Goal: Book appointment/travel/reservation

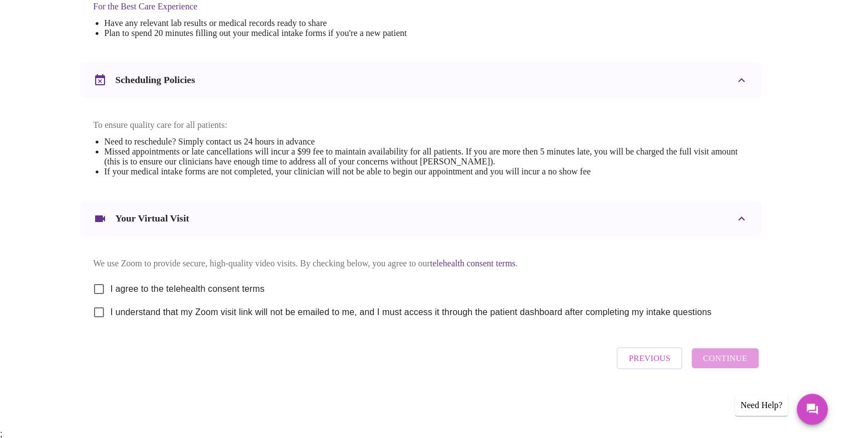
scroll to position [363, 0]
click at [95, 289] on input "I agree to the telehealth consent terms" at bounding box center [98, 287] width 23 height 23
checkbox input "true"
click at [94, 317] on input "I understand that my Zoom visit link will not be emailed to me, and I must acce…" at bounding box center [98, 310] width 23 height 23
checkbox input "true"
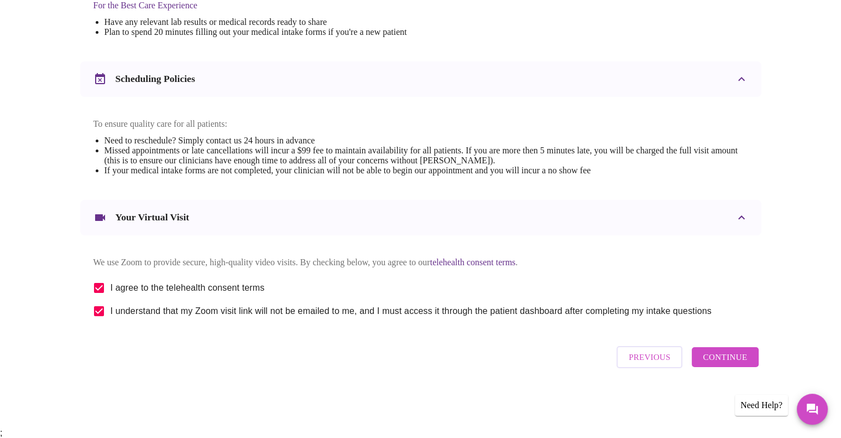
click at [732, 364] on span "Continue" at bounding box center [725, 357] width 44 height 14
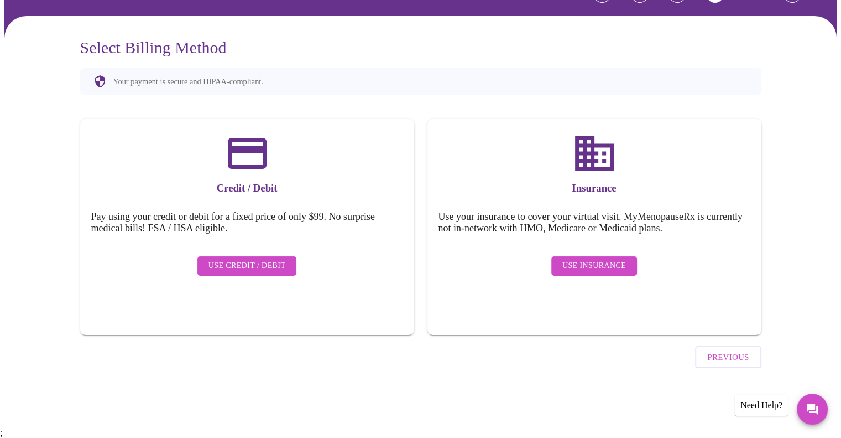
scroll to position [33, 0]
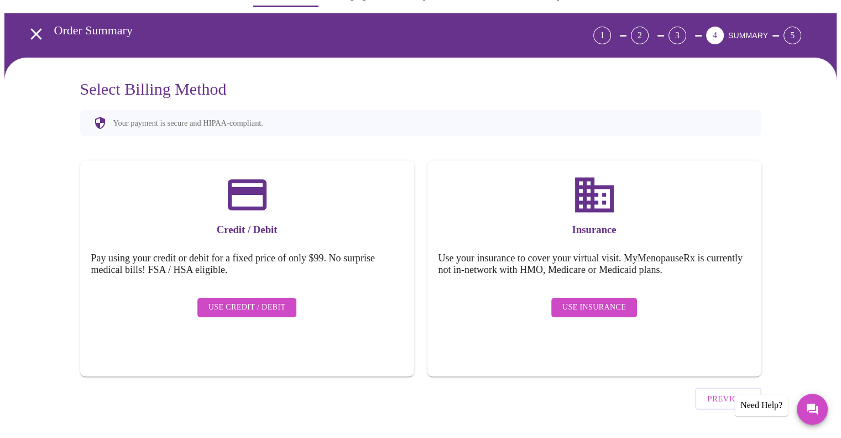
click at [580, 300] on span "Use Insurance" at bounding box center [595, 307] width 64 height 14
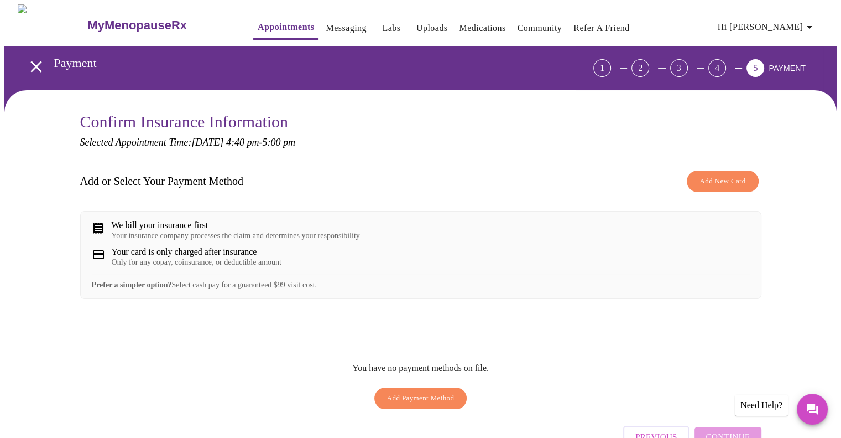
click at [715, 181] on span "Add New Card" at bounding box center [723, 181] width 46 height 13
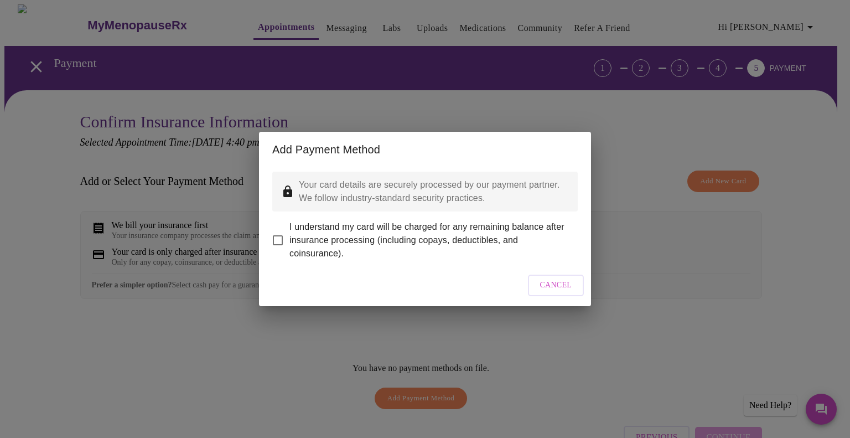
click at [362, 224] on span "I understand my card will be charged for any remaining balance after insurance …" at bounding box center [428, 240] width 279 height 40
click at [289, 228] on input "I understand my card will be charged for any remaining balance after insurance …" at bounding box center [277, 239] width 23 height 23
checkbox input "true"
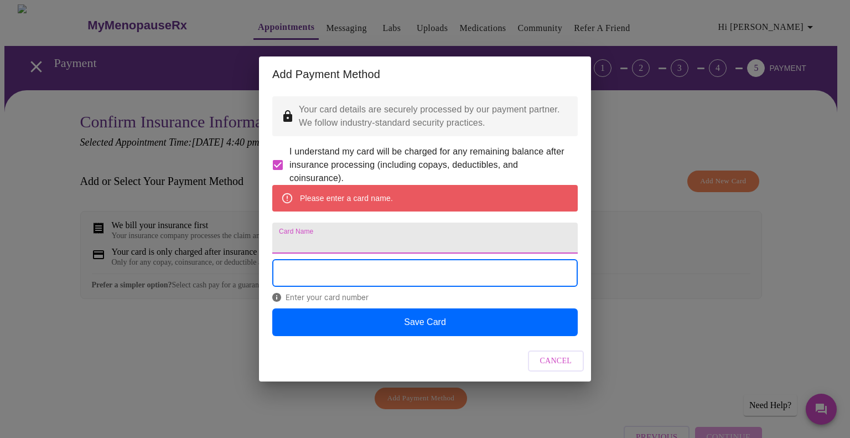
click at [376, 246] on input "Card Name" at bounding box center [424, 237] width 305 height 31
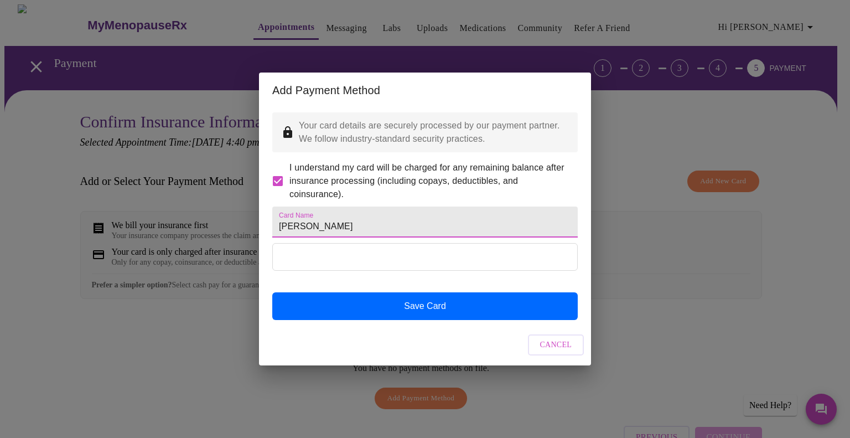
type input "[PERSON_NAME]"
click at [374, 319] on button "Save Card" at bounding box center [424, 306] width 305 height 28
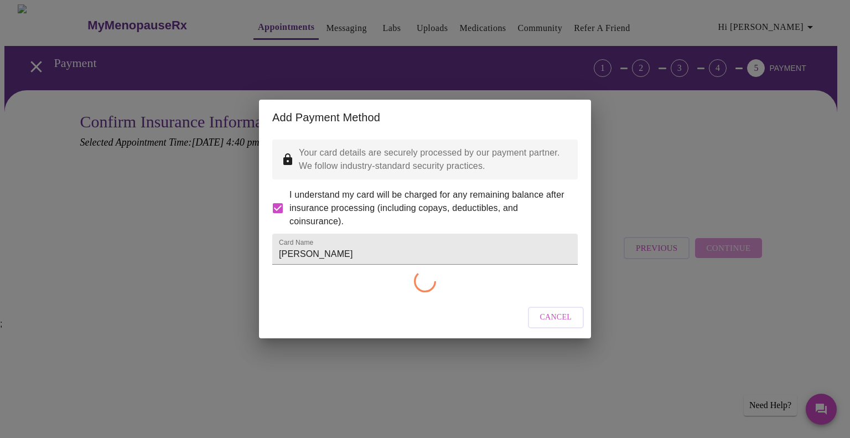
checkbox input "false"
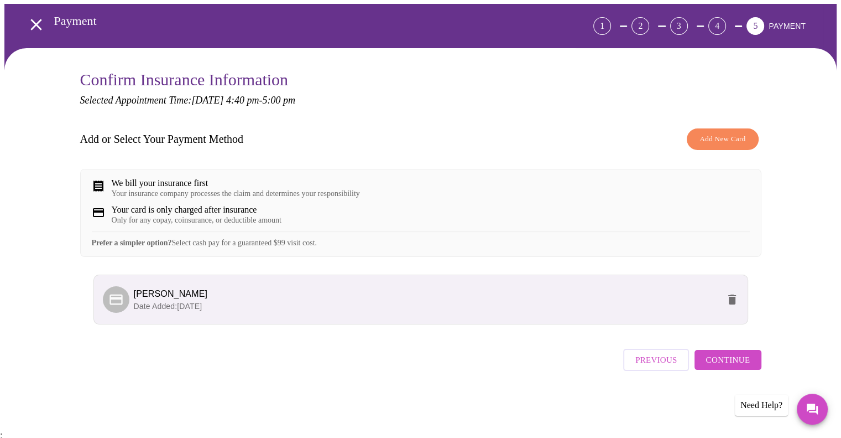
scroll to position [42, 0]
click at [724, 138] on span "Add New Card" at bounding box center [723, 139] width 46 height 13
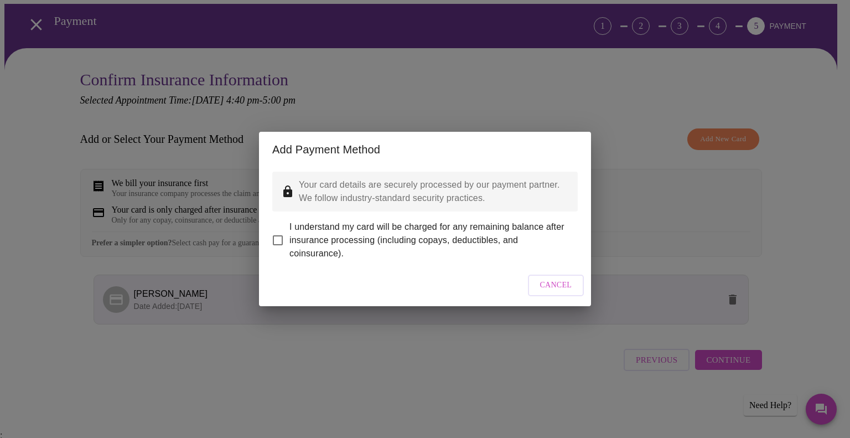
click at [472, 231] on span "I understand my card will be charged for any remaining balance after insurance …" at bounding box center [428, 240] width 279 height 40
click at [289, 231] on input "I understand my card will be charged for any remaining balance after insurance …" at bounding box center [277, 239] width 23 height 23
checkbox input "true"
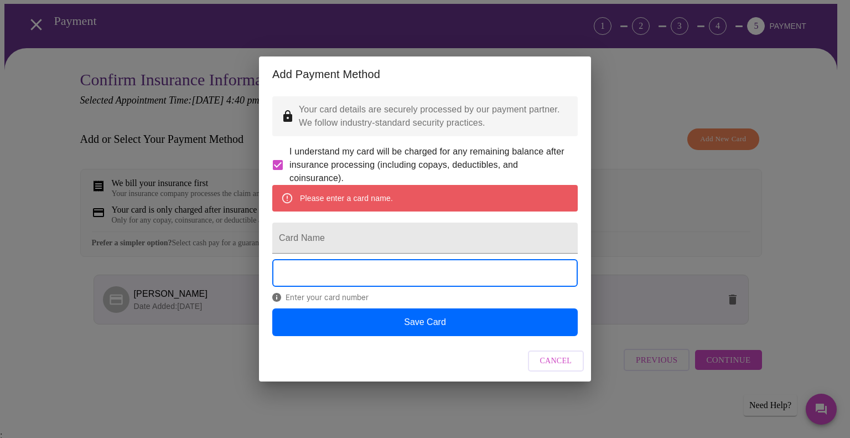
click at [568, 368] on span "Cancel" at bounding box center [556, 361] width 32 height 14
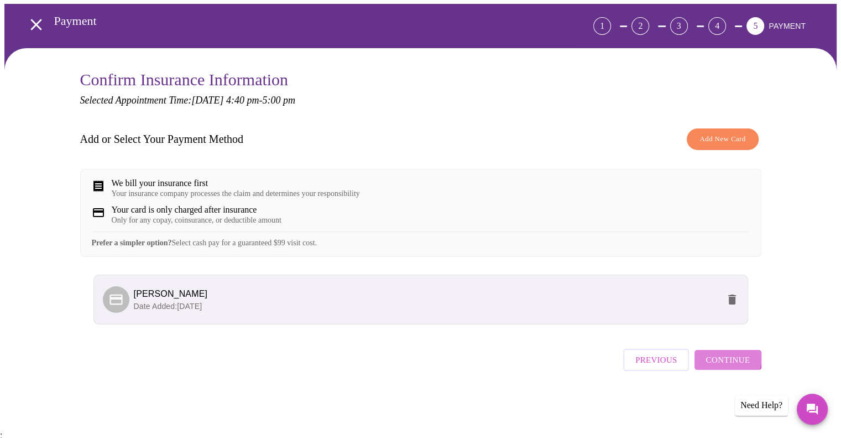
click at [726, 367] on span "Continue" at bounding box center [728, 359] width 44 height 14
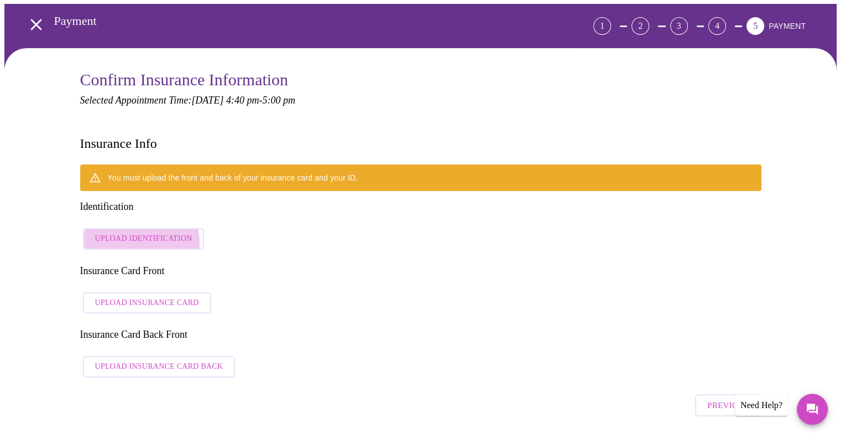
click at [131, 232] on span "Upload Identification" at bounding box center [143, 239] width 97 height 14
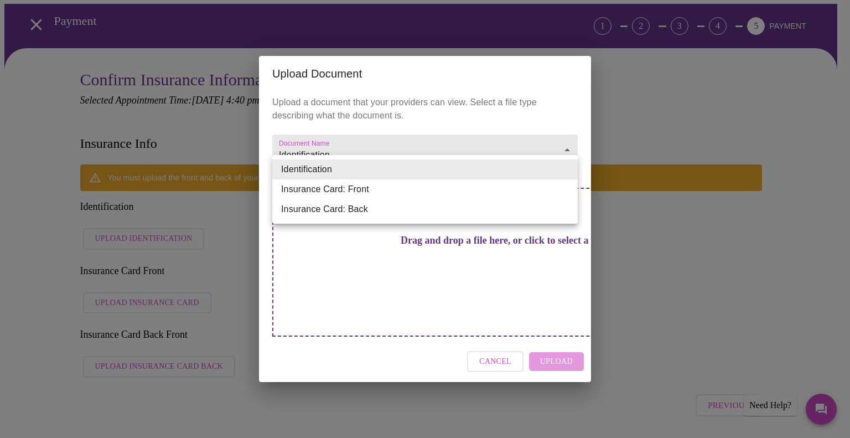
click at [343, 194] on li "Insurance Card: Front" at bounding box center [424, 189] width 305 height 20
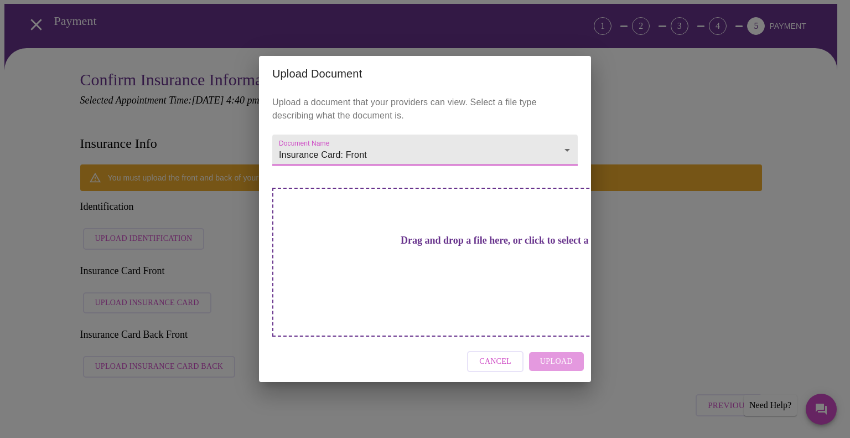
click at [428, 246] on h3 "Drag and drop a file here, or click to select a file" at bounding box center [502, 241] width 305 height 12
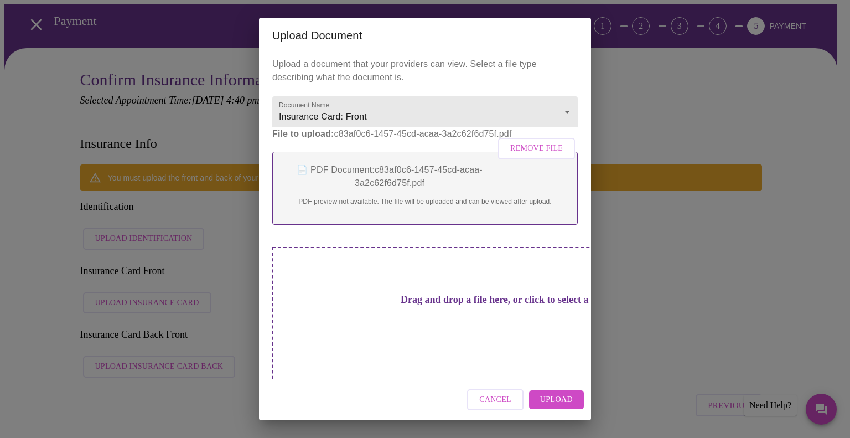
click at [526, 334] on div "Drag and drop a file here, or click to select a file" at bounding box center [502, 321] width 460 height 149
click at [526, 190] on p "📄 PDF Document: c83af0c6-1457-45cd-acaa-3a2c62f6d75f.pdf" at bounding box center [425, 176] width 282 height 27
click at [561, 393] on span "Upload" at bounding box center [556, 400] width 33 height 14
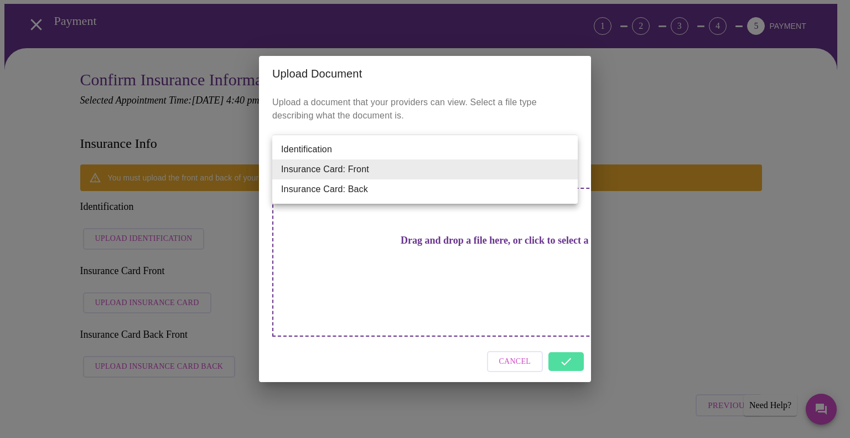
click at [407, 197] on li "Insurance Card: Back" at bounding box center [424, 189] width 305 height 20
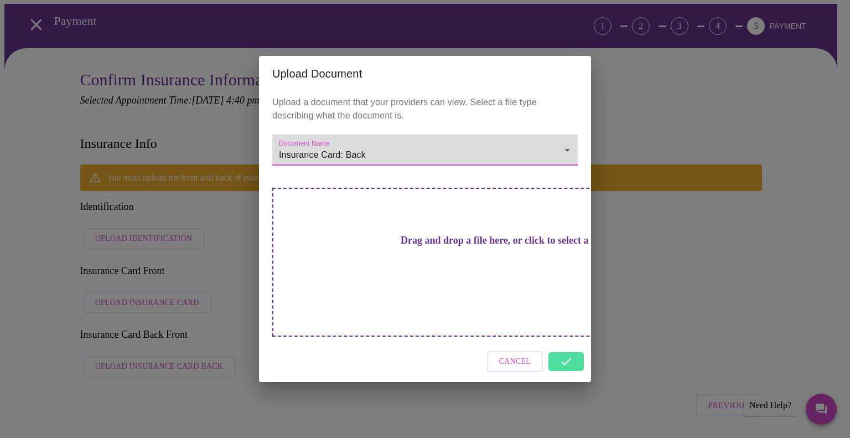
type input "Insurance Card: Back"
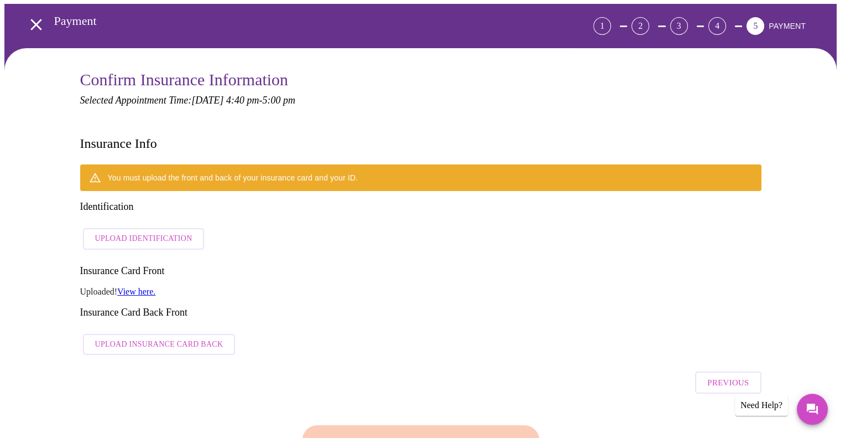
click at [184, 337] on span "Upload Insurance Card Back" at bounding box center [159, 344] width 128 height 14
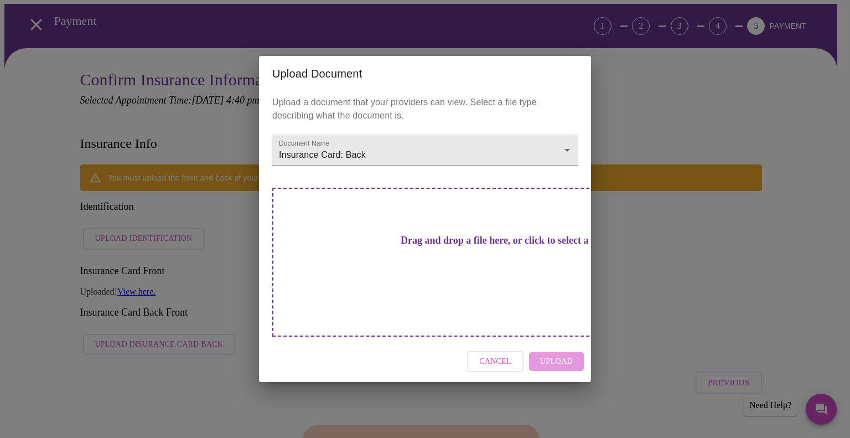
click at [392, 246] on h3 "Drag and drop a file here, or click to select a file" at bounding box center [502, 241] width 305 height 12
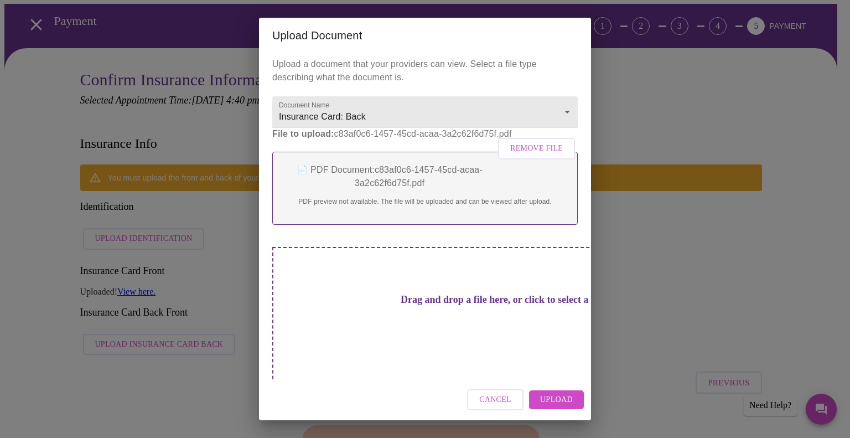
click at [571, 394] on span "Upload" at bounding box center [556, 400] width 33 height 14
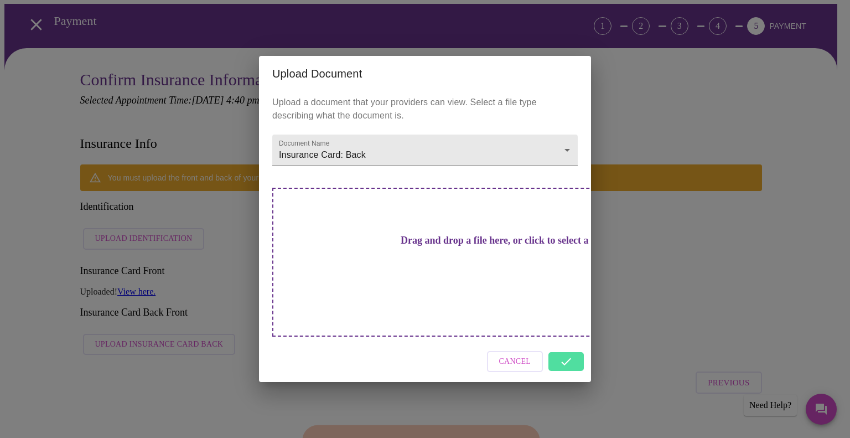
click at [575, 341] on div "Cancel" at bounding box center [425, 361] width 332 height 41
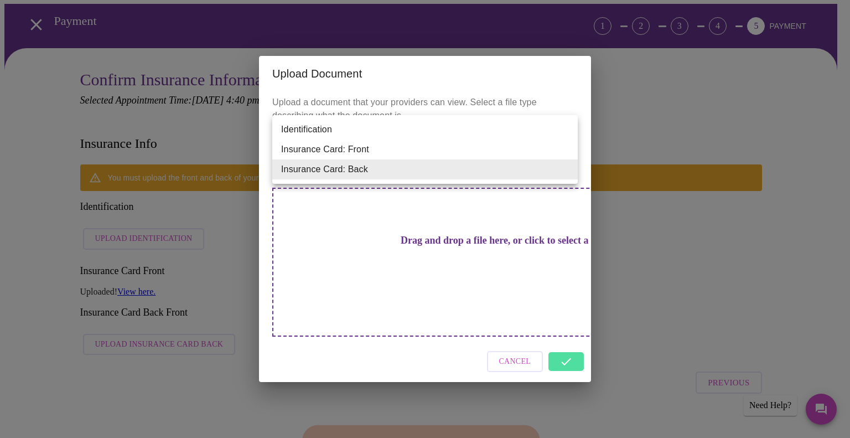
click at [397, 128] on li "Identification" at bounding box center [424, 129] width 305 height 20
type input "Identification"
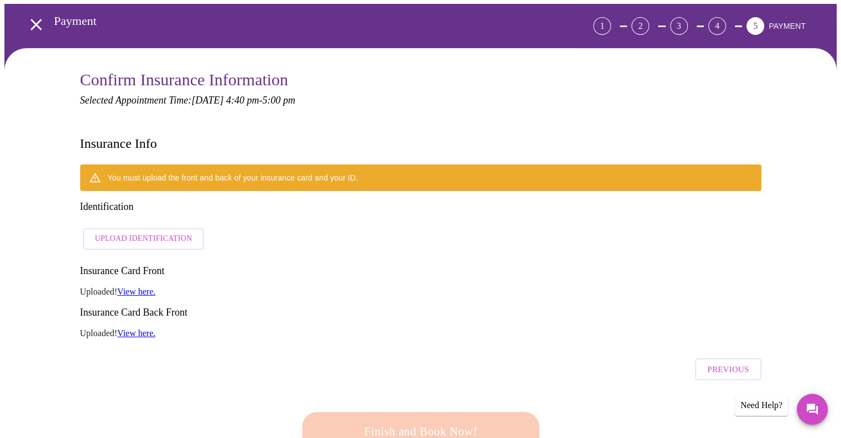
click at [152, 232] on span "Upload Identification" at bounding box center [143, 239] width 97 height 14
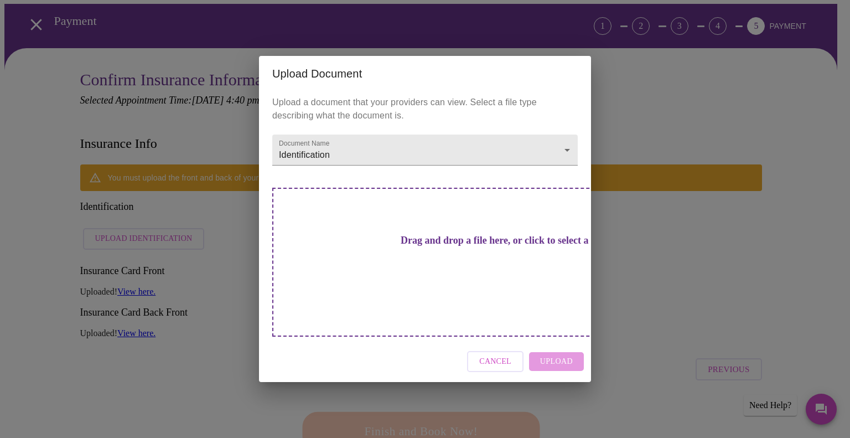
click at [429, 271] on div "Drag and drop a file here, or click to select a file" at bounding box center [502, 262] width 460 height 149
click at [502, 355] on span "Cancel" at bounding box center [495, 362] width 32 height 14
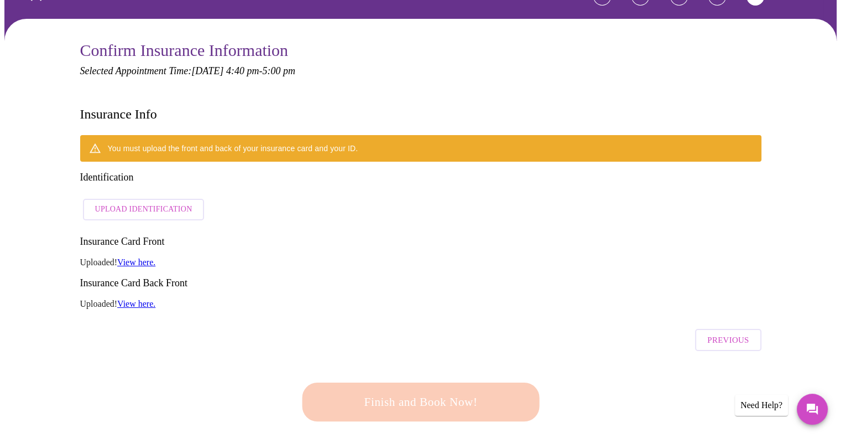
scroll to position [0, 0]
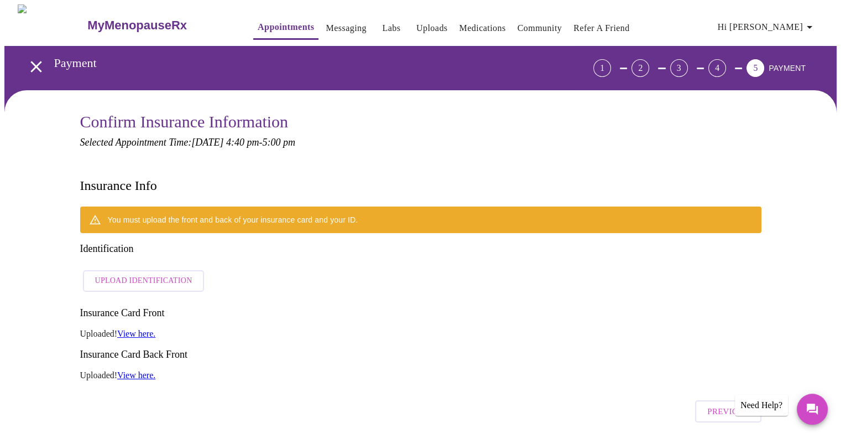
click at [176, 274] on span "Upload Identification" at bounding box center [143, 281] width 97 height 14
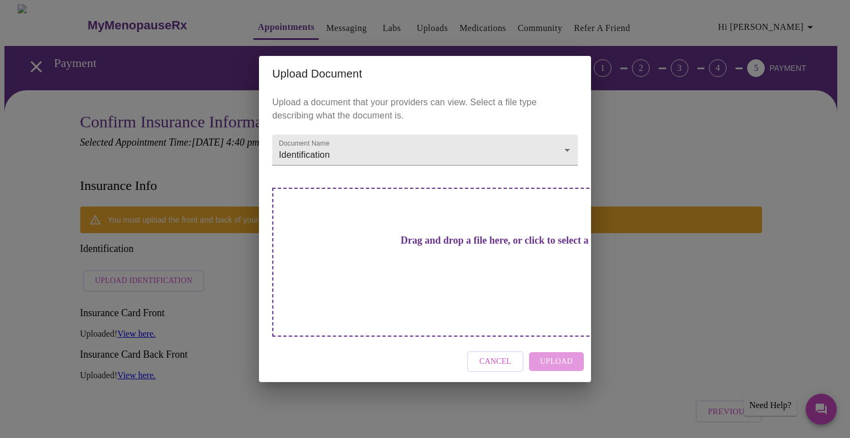
click at [351, 246] on h3 "Drag and drop a file here, or click to select a file" at bounding box center [502, 241] width 305 height 12
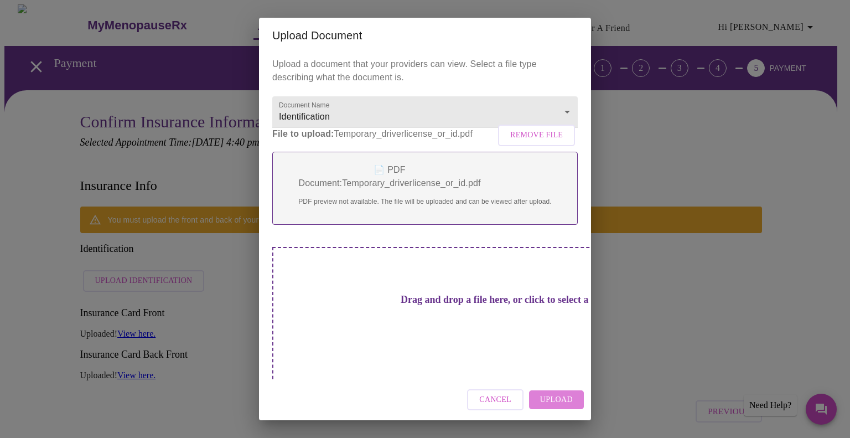
click at [569, 397] on span "Upload" at bounding box center [556, 400] width 33 height 14
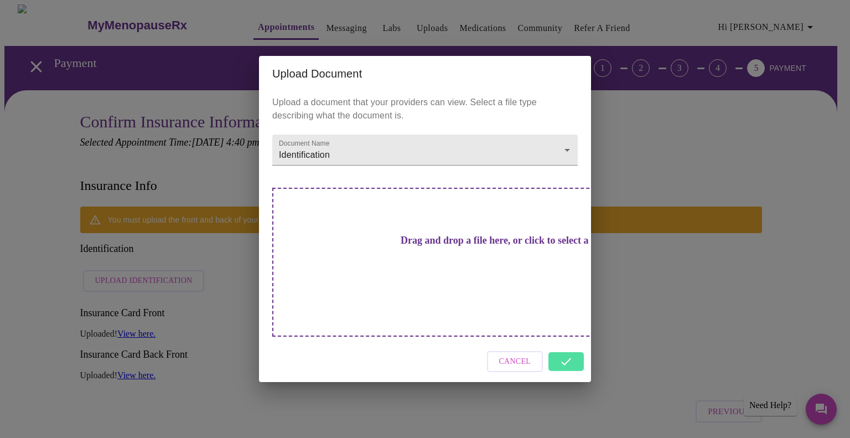
click at [560, 345] on div "Cancel" at bounding box center [425, 361] width 332 height 41
click at [647, 280] on div "Upload Document Upload a document that your providers can view. Select a file t…" at bounding box center [425, 219] width 850 height 438
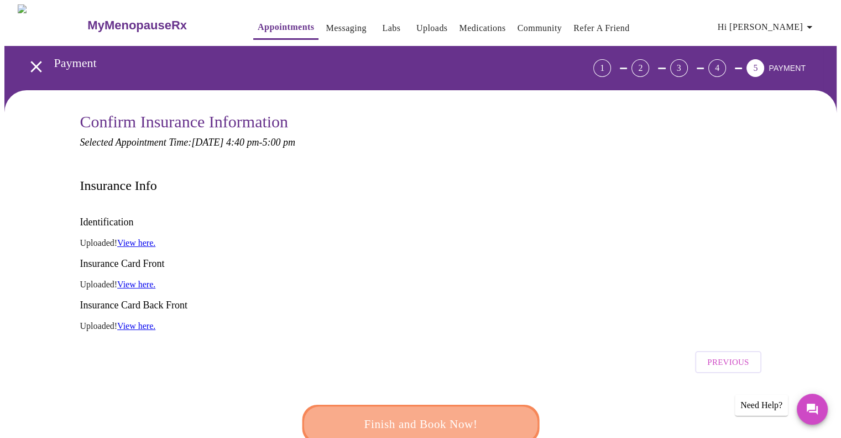
click at [432, 414] on span "Finish and Book Now!" at bounding box center [420, 424] width 205 height 20
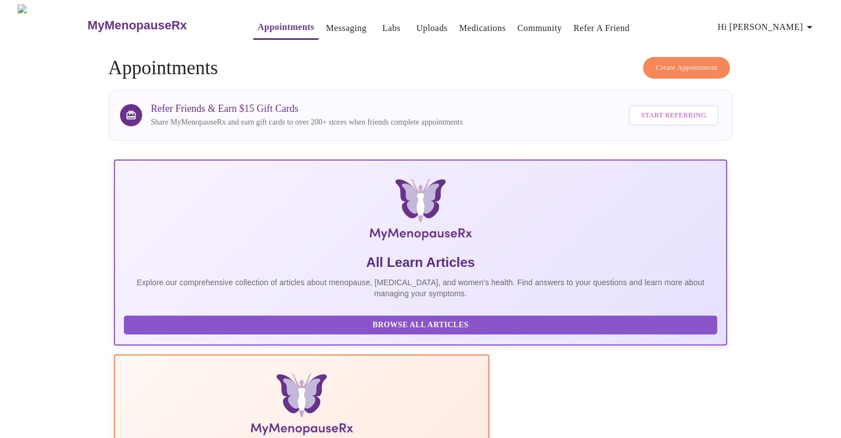
click at [788, 19] on span "Hi [PERSON_NAME]" at bounding box center [767, 26] width 98 height 15
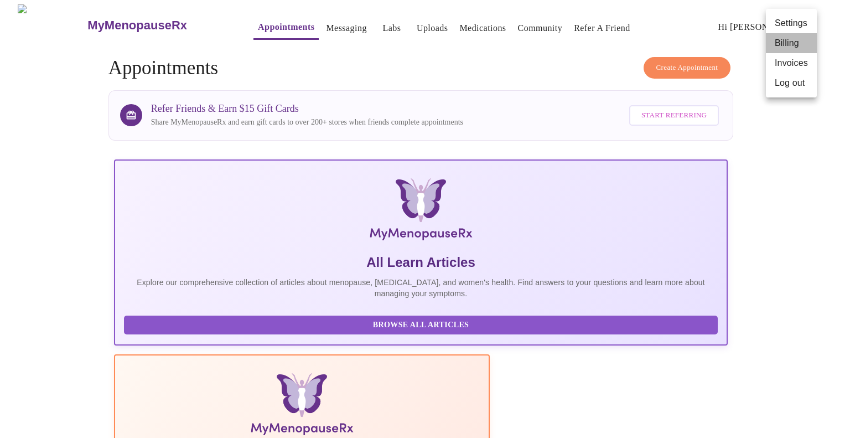
click at [789, 43] on li "Billing" at bounding box center [791, 43] width 51 height 20
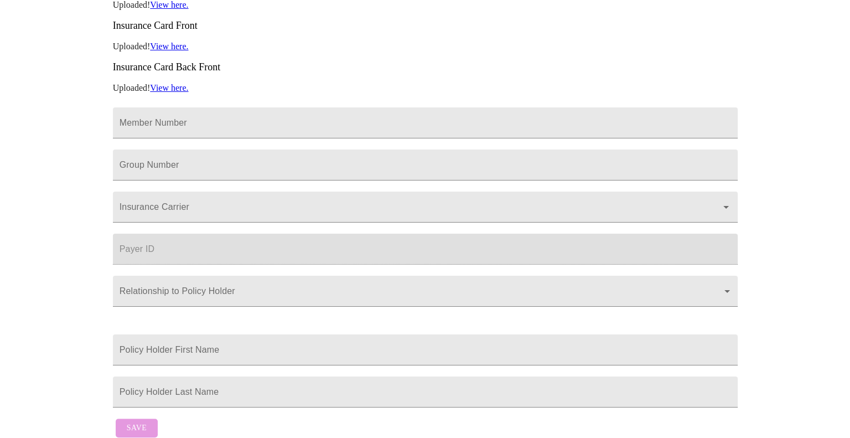
scroll to position [316, 0]
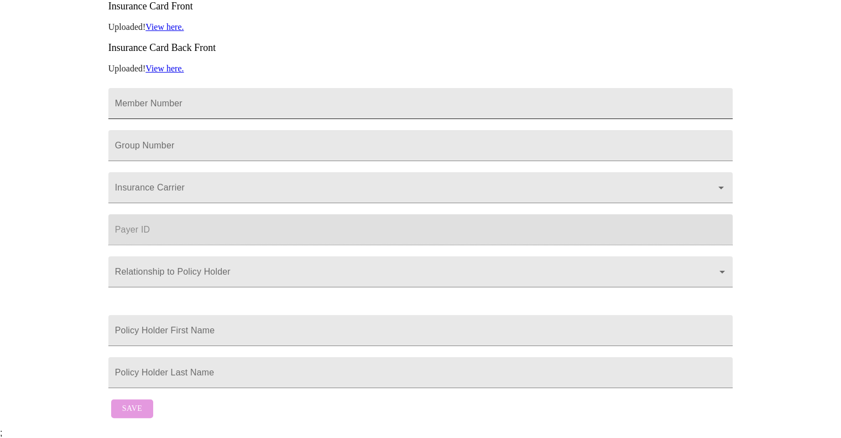
click at [674, 88] on input "Member Number" at bounding box center [420, 103] width 625 height 31
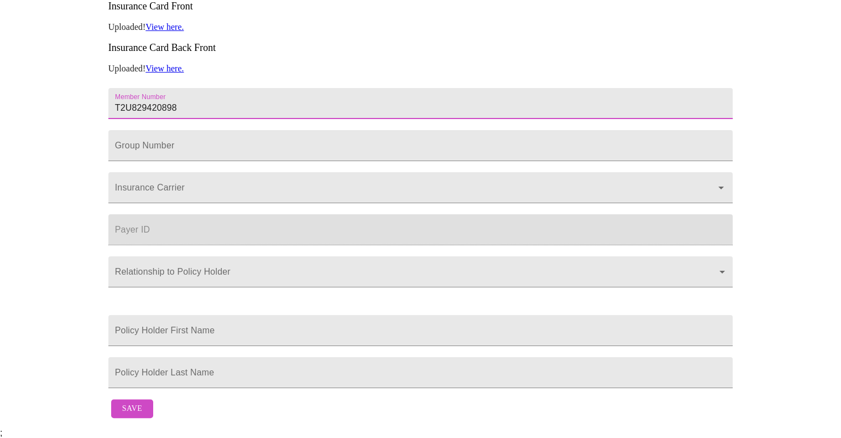
type input "T2U829420898"
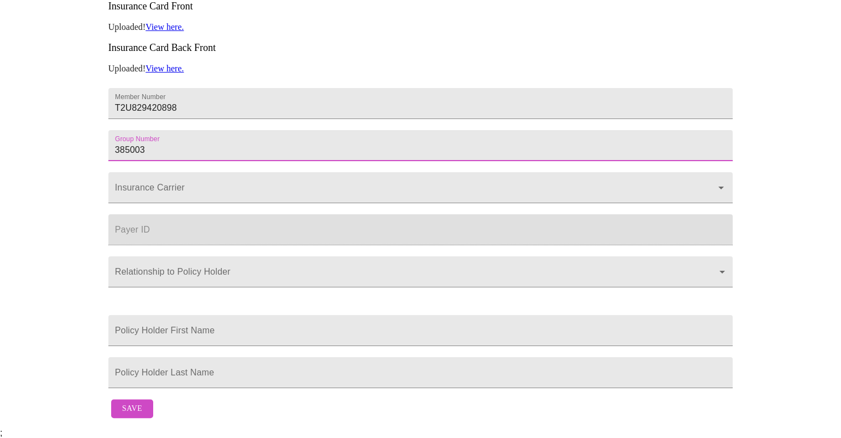
type input "385003"
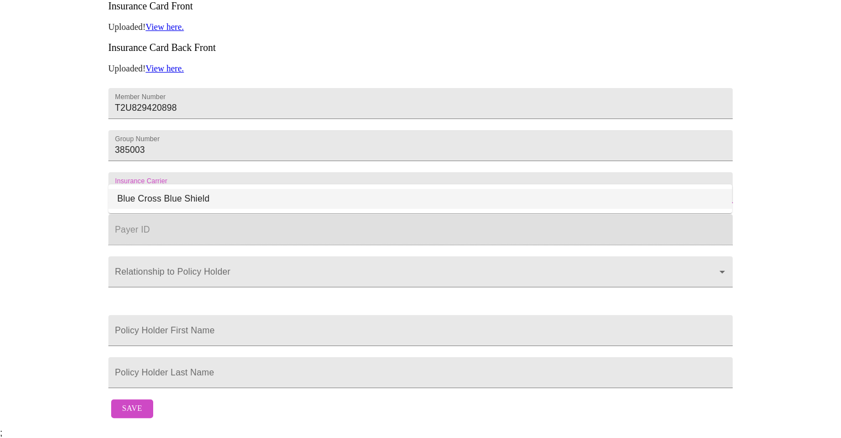
click at [252, 189] on li "Blue Cross Blue Shield" at bounding box center [420, 199] width 624 height 20
type input "Blue Cross Blue Shield"
type input "00002"
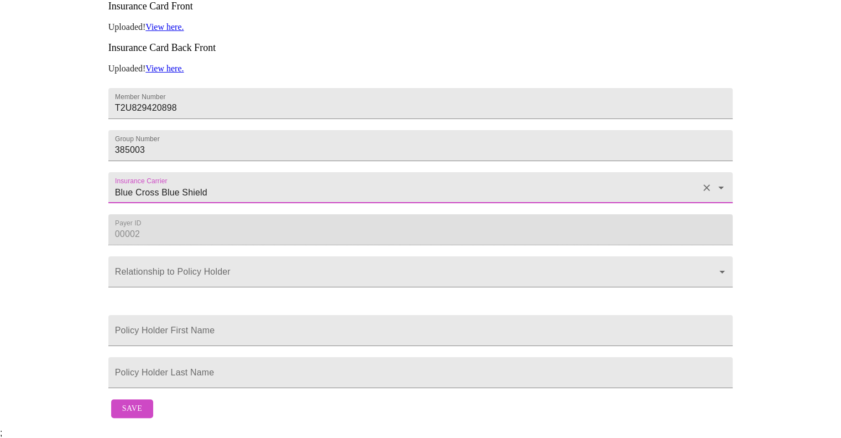
type input "Blue Cross Blue Shield"
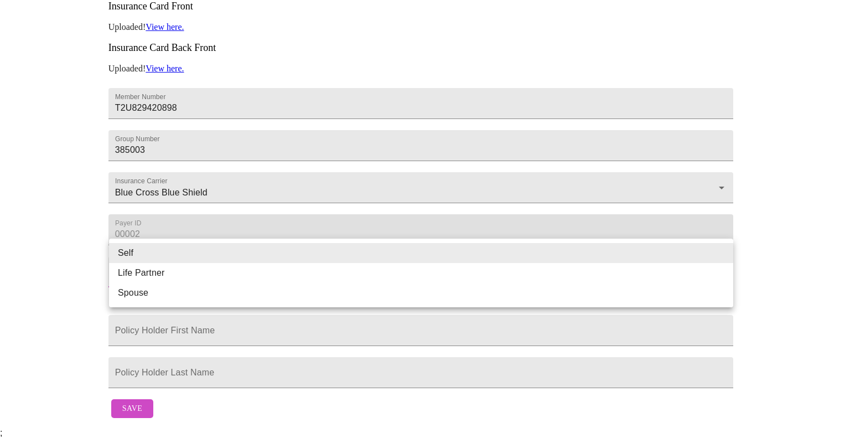
click at [228, 264] on body "MyMenopauseRx Appointments Messaging Labs Uploads Medications Community Refer a…" at bounding box center [424, 65] width 841 height 715
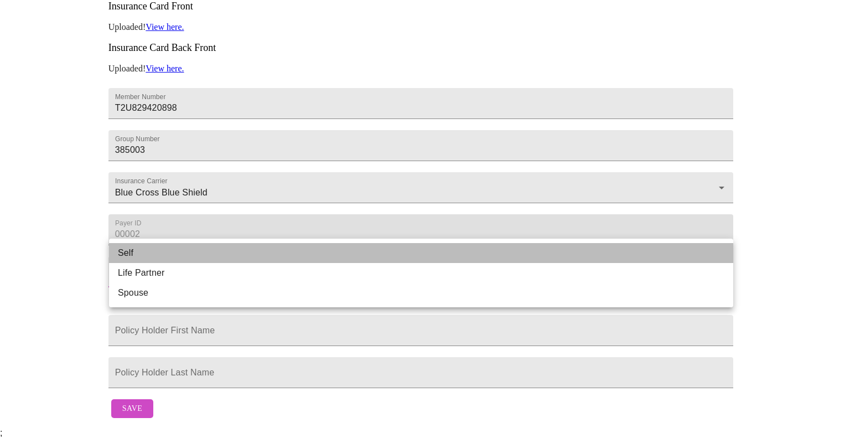
click at [184, 256] on li "Self" at bounding box center [421, 253] width 624 height 20
type input "Self"
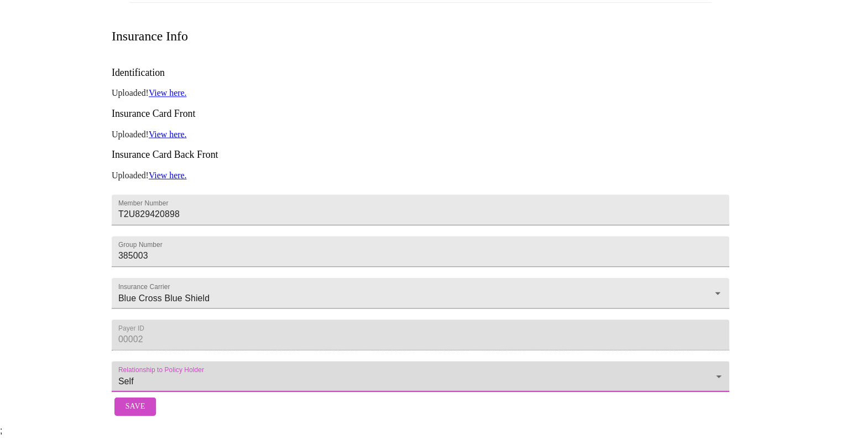
scroll to position [199, 0]
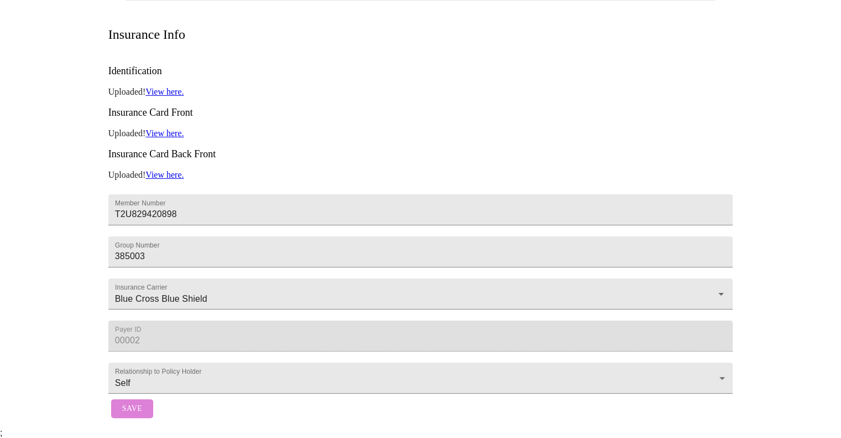
click at [133, 415] on span "Save" at bounding box center [132, 409] width 20 height 14
click at [142, 411] on div "Save" at bounding box center [420, 408] width 625 height 30
click at [131, 412] on span "Save" at bounding box center [132, 409] width 20 height 14
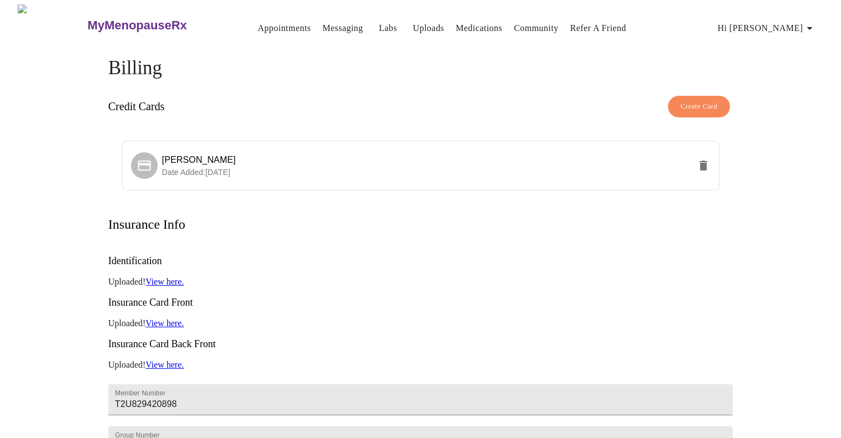
click at [784, 25] on span "Hi [PERSON_NAME]" at bounding box center [767, 27] width 98 height 15
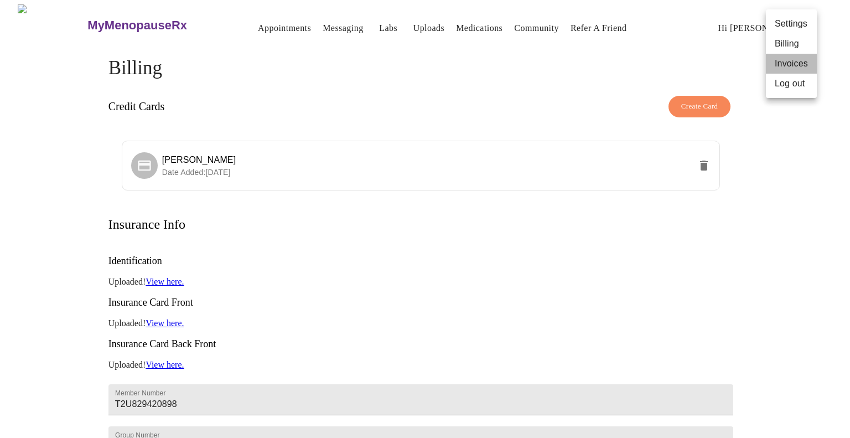
click at [782, 66] on li "Invoices" at bounding box center [791, 64] width 51 height 20
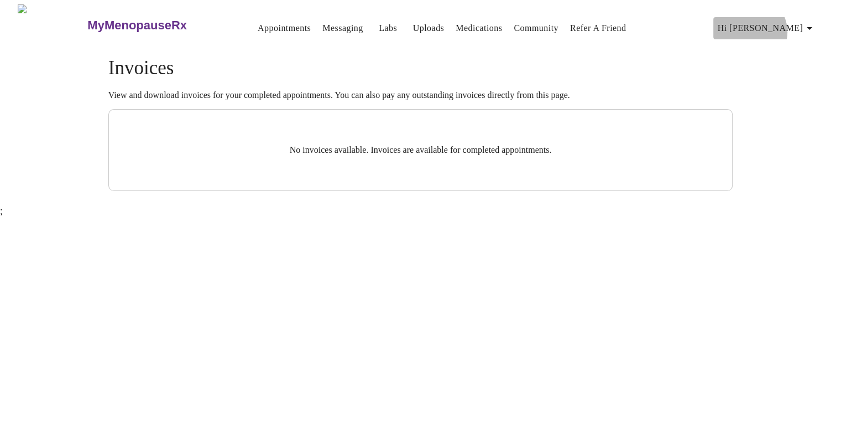
click at [793, 27] on span "Hi [PERSON_NAME]" at bounding box center [767, 27] width 98 height 15
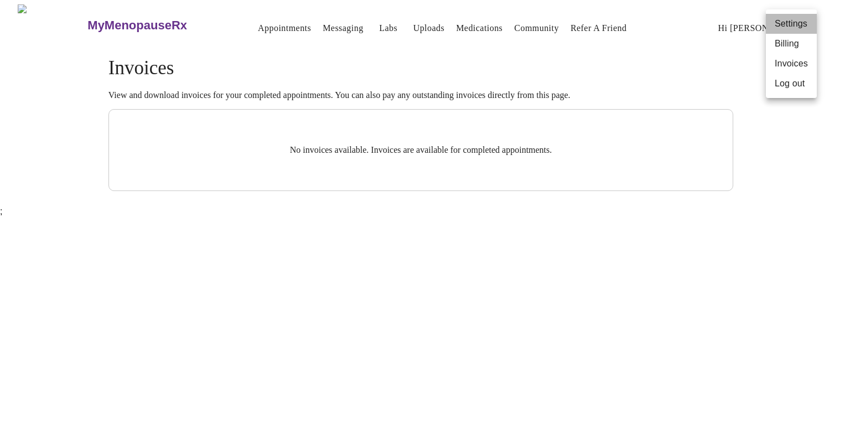
click at [788, 23] on li "Settings" at bounding box center [791, 24] width 51 height 20
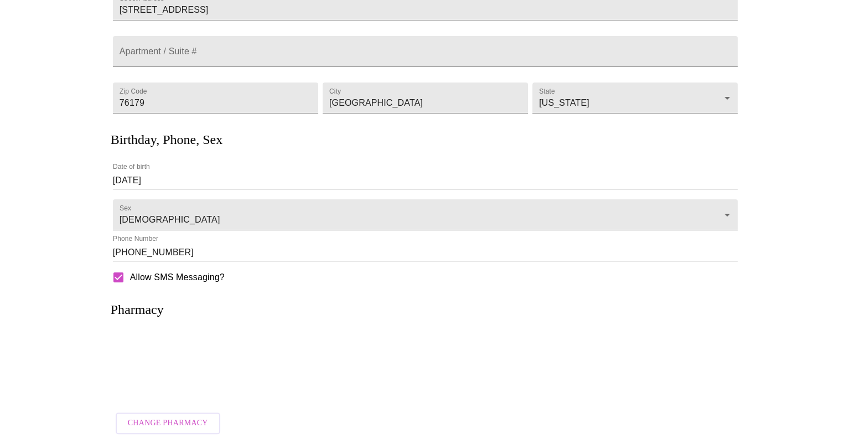
scroll to position [164, 0]
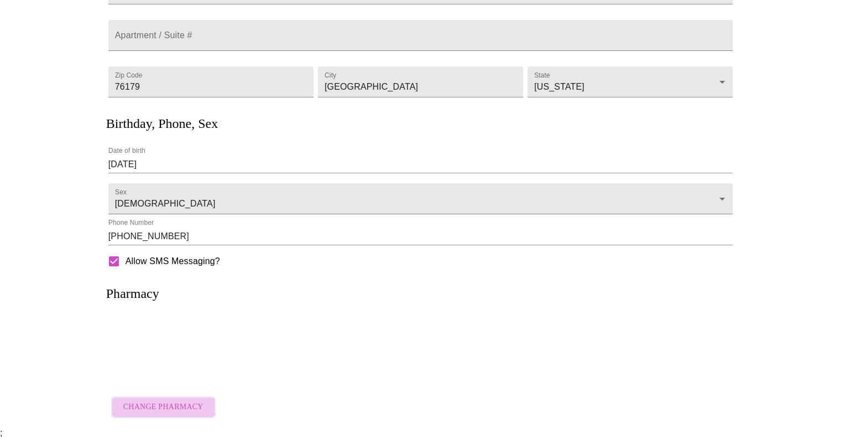
click at [186, 410] on span "Change Pharmacy" at bounding box center [163, 407] width 80 height 14
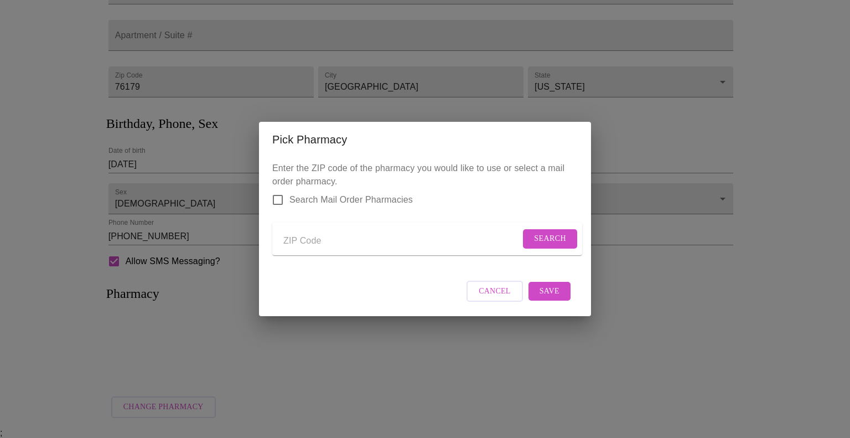
click at [342, 236] on input "Send a message to your care team" at bounding box center [401, 241] width 237 height 18
type input "76179"
click at [544, 236] on span "Search" at bounding box center [550, 239] width 32 height 14
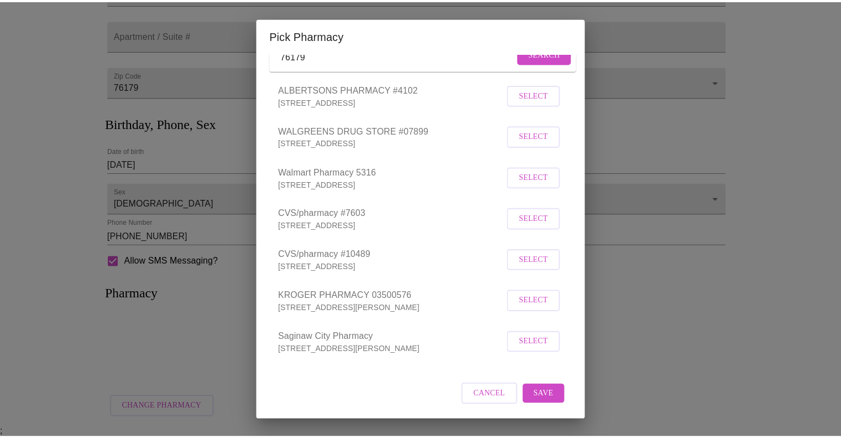
scroll to position [91, 0]
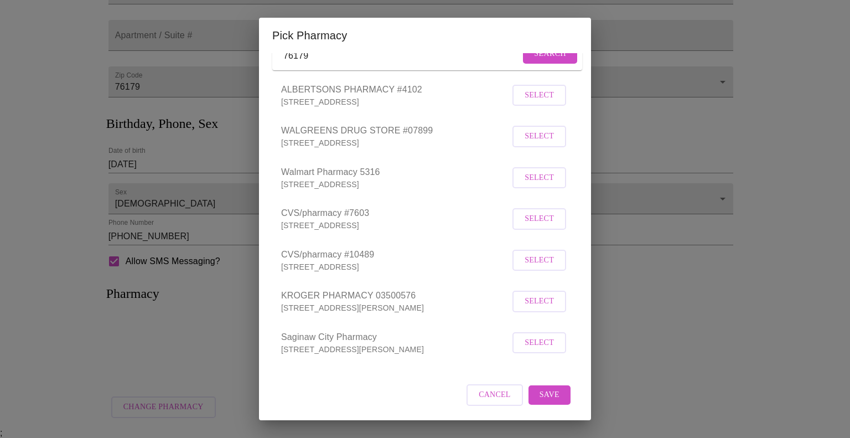
click at [528, 220] on span "Select" at bounding box center [538, 219] width 29 height 14
click at [544, 394] on span "Save" at bounding box center [549, 395] width 20 height 14
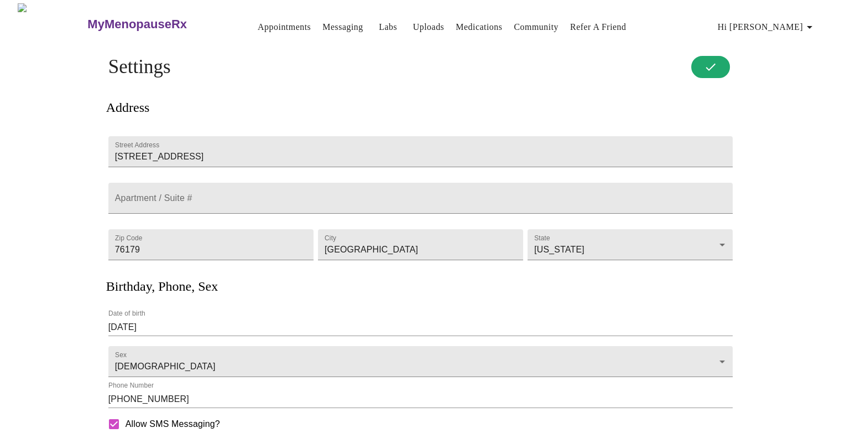
scroll to position [0, 0]
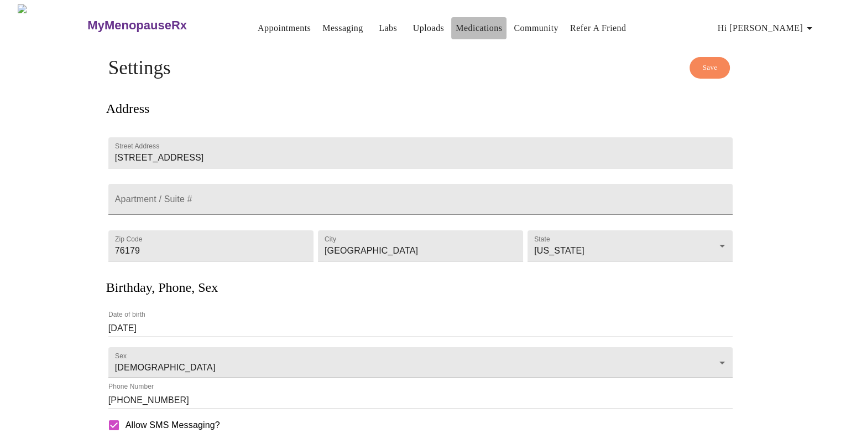
click at [457, 20] on link "Medications" at bounding box center [479, 27] width 46 height 15
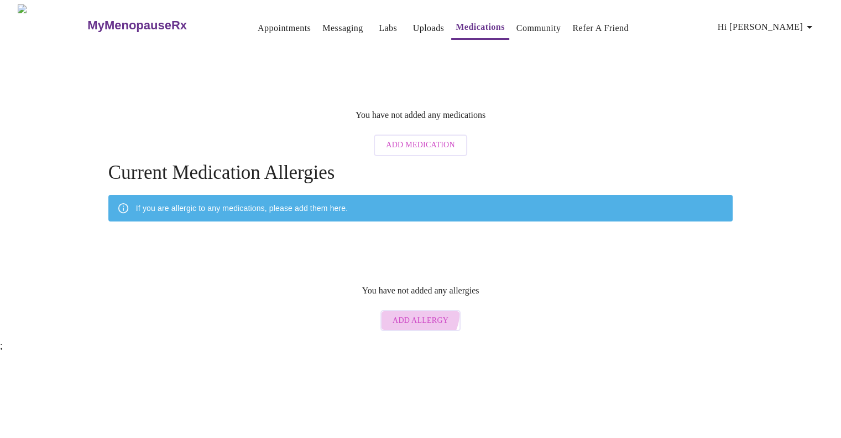
click at [420, 314] on span "Add Allergy" at bounding box center [421, 321] width 56 height 14
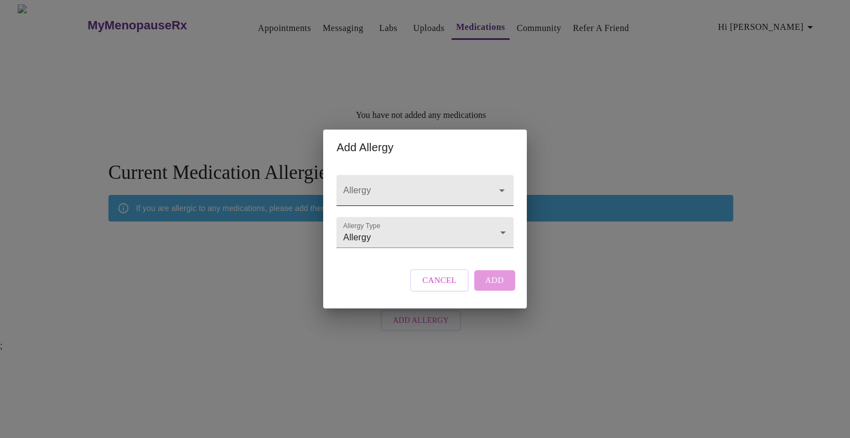
click at [431, 175] on div at bounding box center [424, 190] width 176 height 31
click at [428, 190] on input "[MEDICAL_DATA]" at bounding box center [409, 195] width 136 height 20
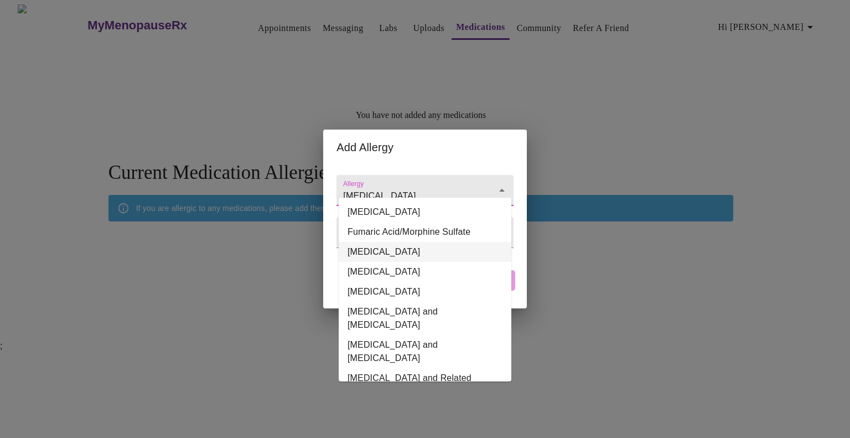
click at [385, 254] on li "[MEDICAL_DATA]" at bounding box center [425, 252] width 173 height 20
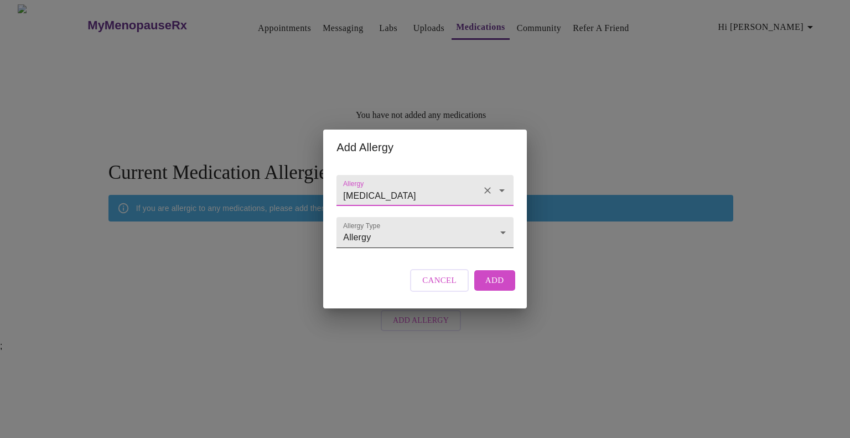
type input "[MEDICAL_DATA]"
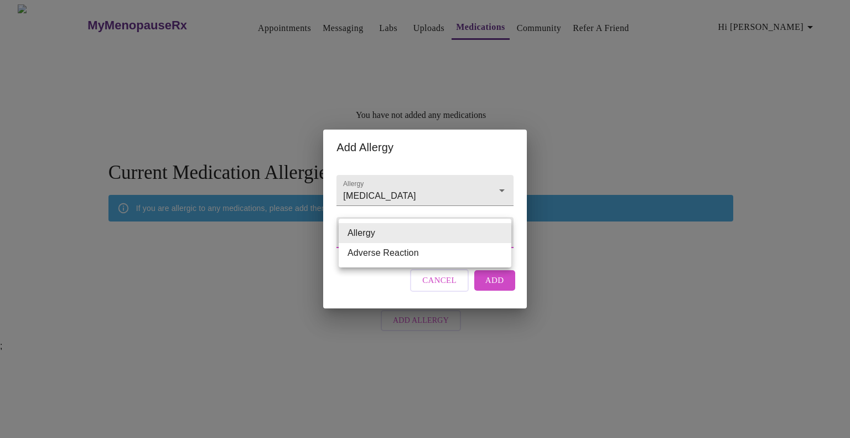
click at [399, 237] on body "MyMenopauseRx Appointments Messaging Labs Uploads Medications Community Refer a…" at bounding box center [424, 170] width 841 height 332
click at [384, 236] on li "Allergy" at bounding box center [425, 233] width 173 height 20
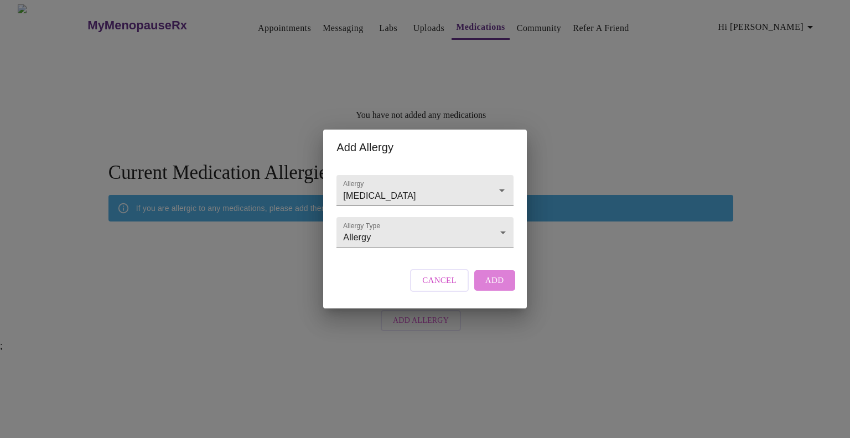
click at [491, 287] on span "Add" at bounding box center [494, 280] width 19 height 14
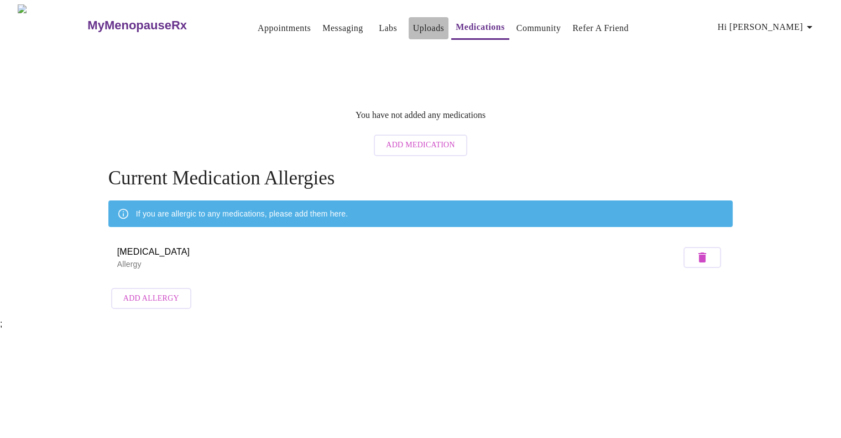
click at [413, 28] on link "Uploads" at bounding box center [429, 27] width 32 height 15
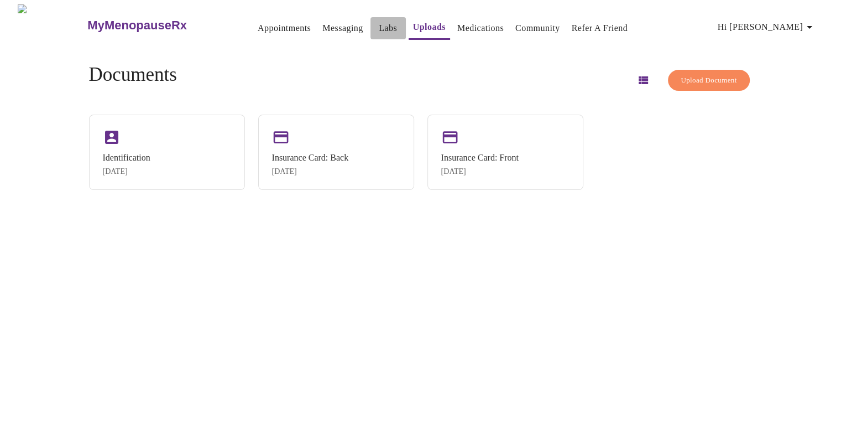
click at [379, 22] on link "Labs" at bounding box center [388, 27] width 18 height 15
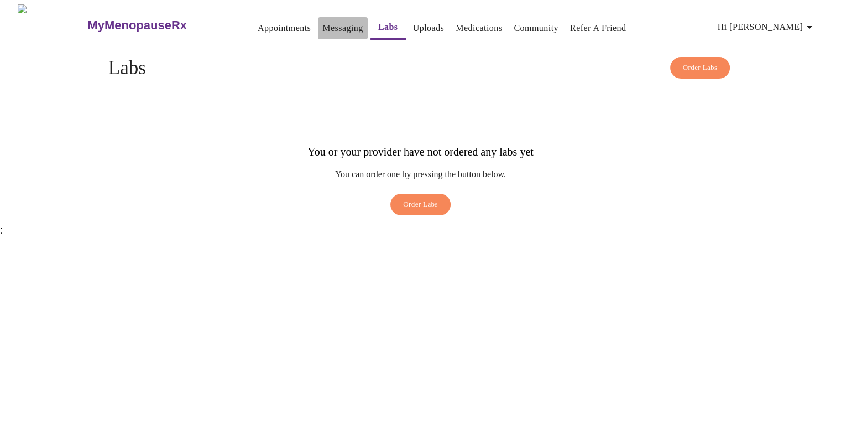
click at [324, 26] on link "Messaging" at bounding box center [343, 27] width 40 height 15
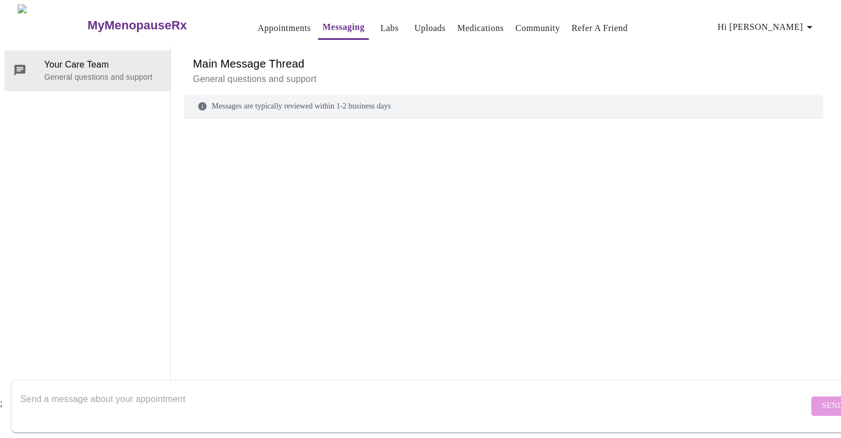
click at [258, 28] on link "Appointments" at bounding box center [284, 27] width 53 height 15
